Goal: Transaction & Acquisition: Purchase product/service

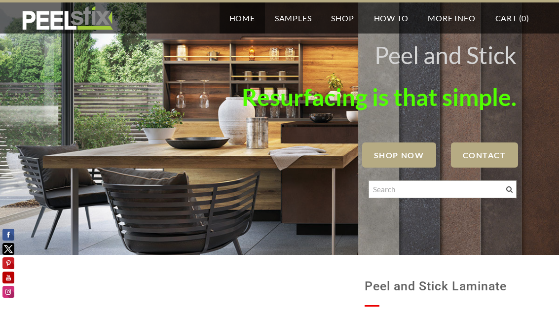
click at [233, 18] on link "Home" at bounding box center [242, 17] width 45 height 31
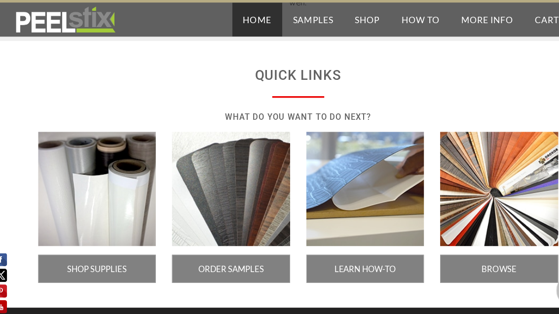
scroll to position [1698, 0]
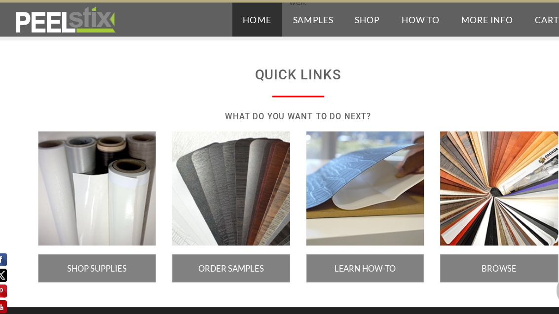
click at [89, 238] on span "SHOP SUPPLIES" at bounding box center [97, 245] width 108 height 26
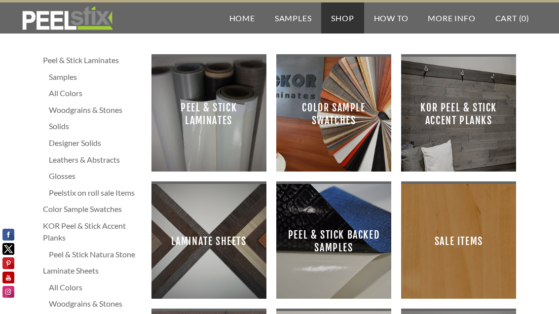
click at [456, 247] on span "Sale Items" at bounding box center [458, 241] width 99 height 99
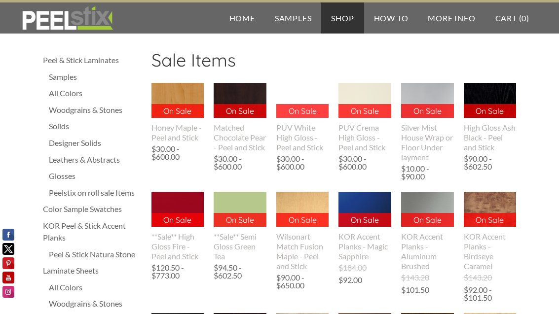
click at [294, 203] on img at bounding box center [302, 209] width 53 height 35
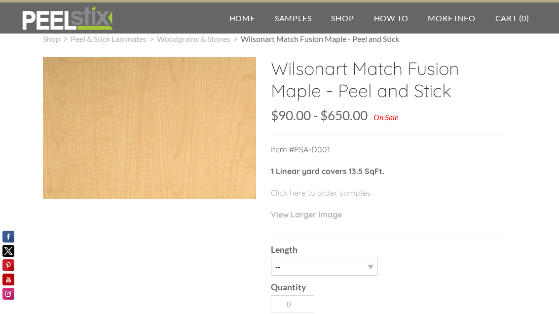
scroll to position [18, 0]
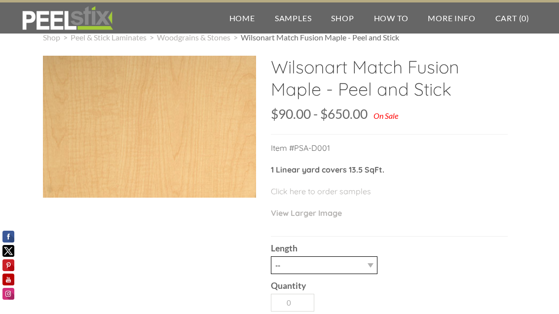
click at [366, 265] on select "-- 3LY 10LY 30LY" at bounding box center [324, 266] width 107 height 18
select select "3LY"
type input "1"
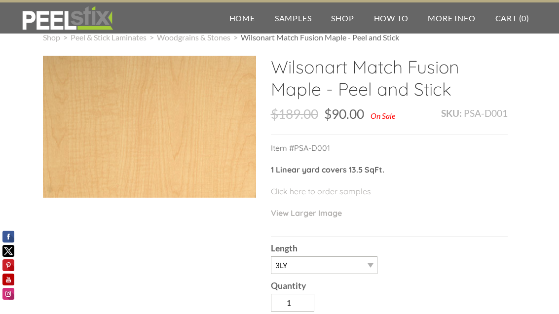
click at [292, 214] on link "View Larger Image" at bounding box center [306, 213] width 71 height 10
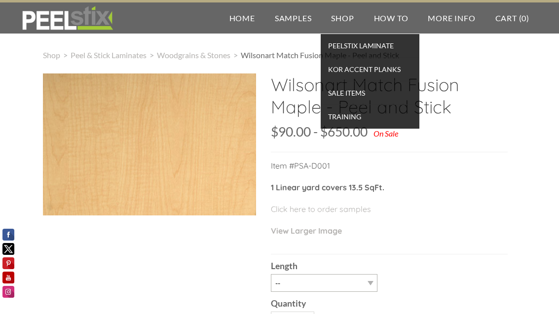
click at [339, 45] on span "PEELSTIX Laminate" at bounding box center [370, 45] width 94 height 13
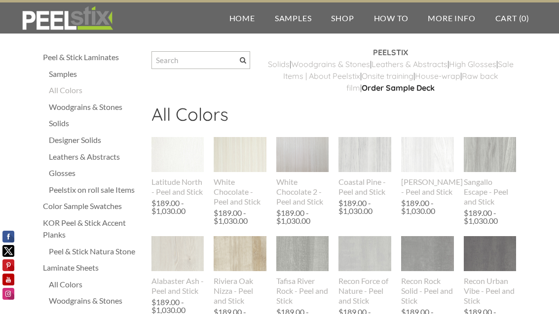
scroll to position [5, 0]
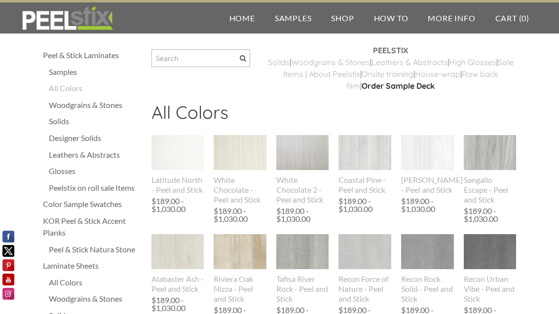
click at [97, 107] on div "Woodgrains & Stones" at bounding box center [95, 105] width 93 height 12
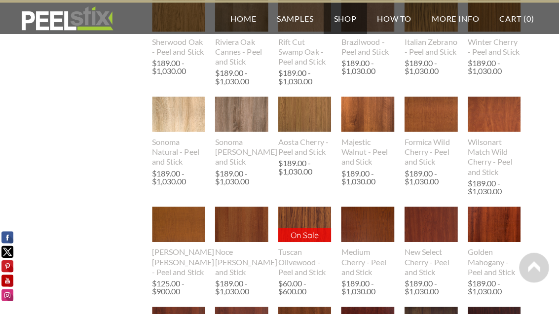
scroll to position [638, 0]
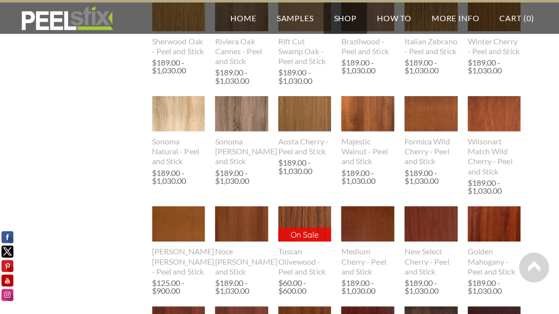
click at [172, 122] on img at bounding box center [178, 112] width 53 height 35
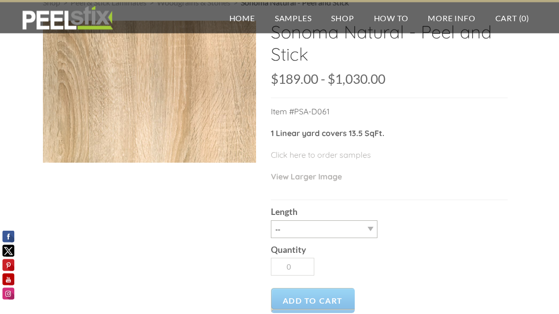
scroll to position [56, 0]
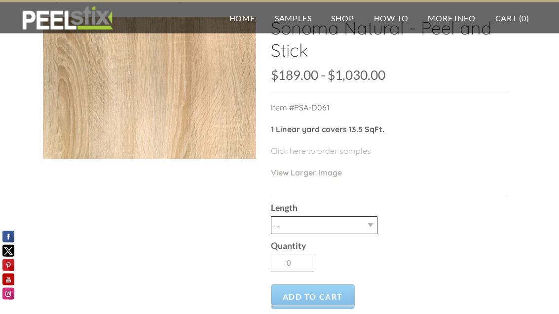
click at [366, 228] on select "-- 3LY 10LY 15LY 30LY" at bounding box center [324, 226] width 107 height 18
select select "3LY"
type input "1"
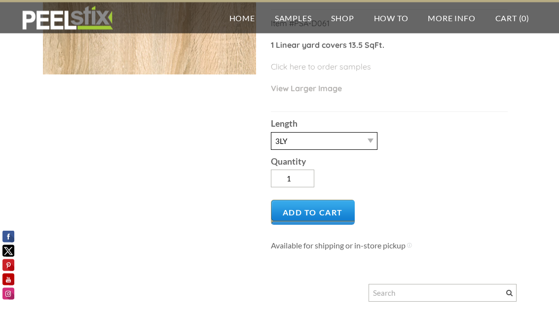
scroll to position [146, 0]
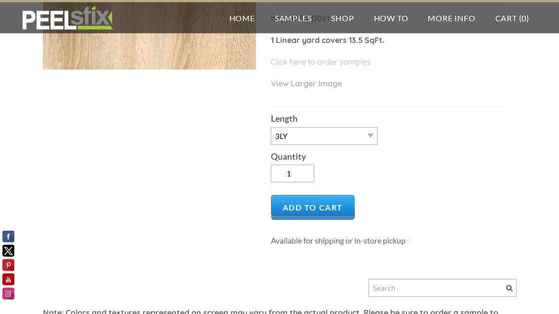
click at [303, 209] on span "Add to Cart" at bounding box center [313, 207] width 84 height 25
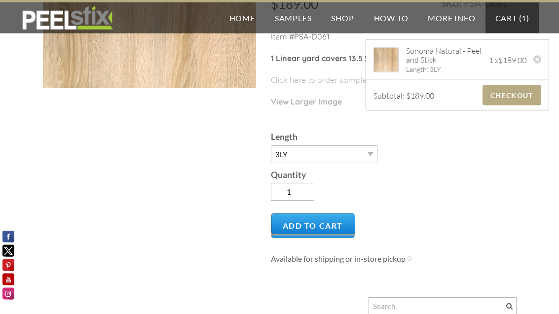
scroll to position [128, 0]
click at [371, 154] on select "-- 3LY 10LY 15LY 30LY" at bounding box center [324, 155] width 107 height 18
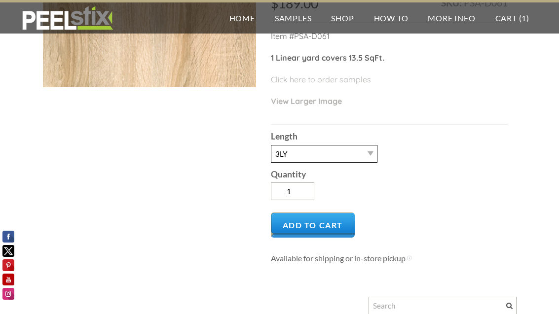
select select "10LY"
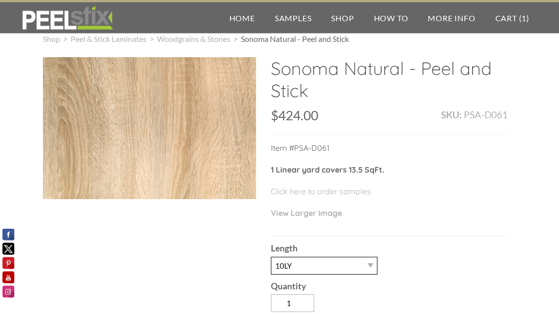
scroll to position [0, 0]
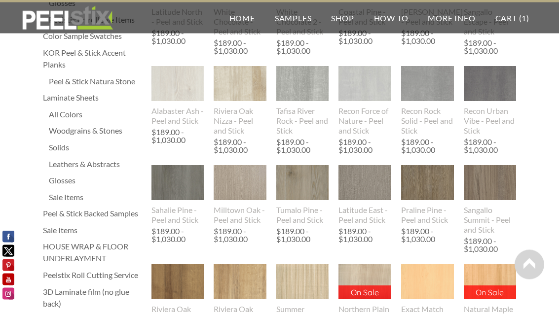
scroll to position [176, 0]
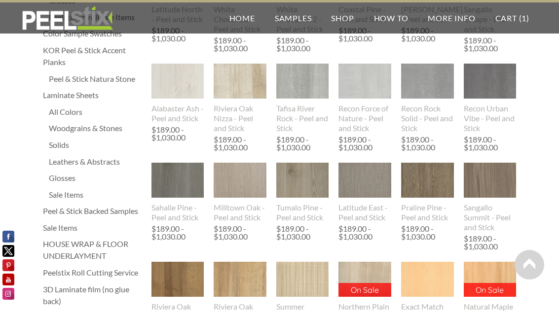
click at [67, 191] on div "Sale Items" at bounding box center [95, 195] width 93 height 12
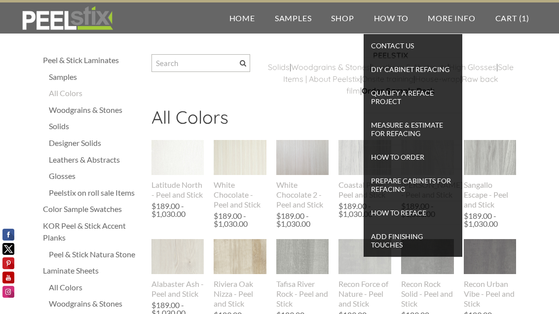
click at [303, 105] on div "PEELSTIX ​Solids | Woodgrains & Stone s | Leathers & Abstract s | High Glosses …" at bounding box center [391, 77] width 252 height 57
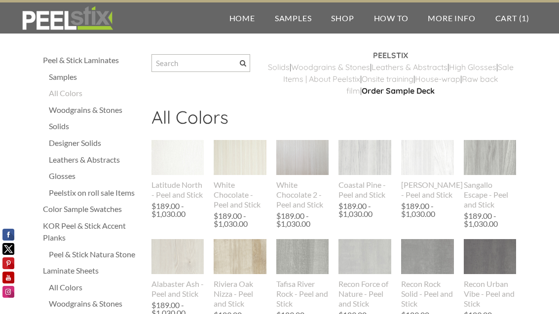
click at [74, 154] on div "Leathers & Abstracts" at bounding box center [95, 160] width 93 height 12
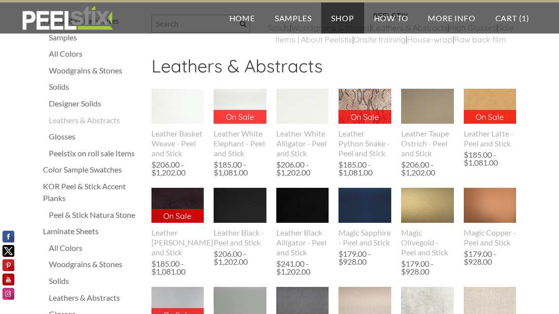
scroll to position [40, 0]
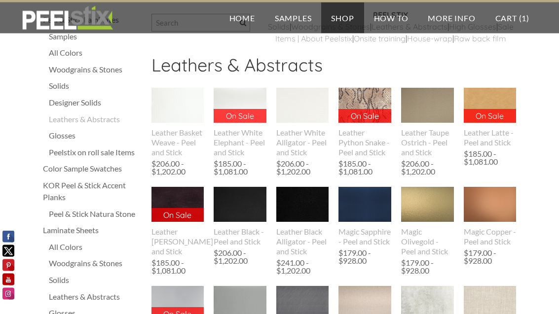
click at [89, 214] on div "Peel & Stick Natura Stone" at bounding box center [95, 215] width 93 height 12
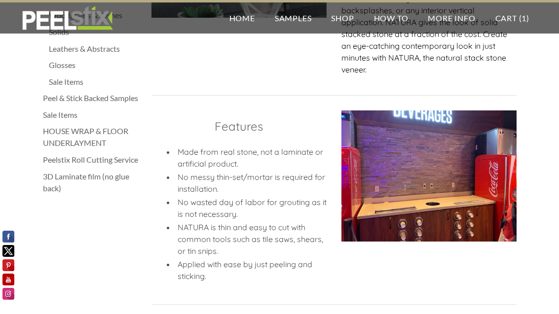
scroll to position [483, 0]
